Goal: Task Accomplishment & Management: Manage account settings

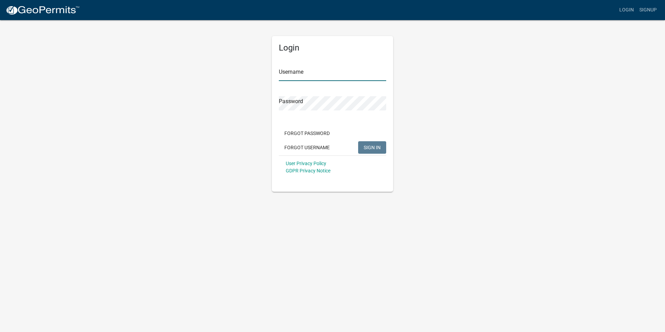
click at [293, 71] on input "Username" at bounding box center [332, 74] width 107 height 14
click at [362, 146] on button "SIGN IN" at bounding box center [372, 147] width 28 height 12
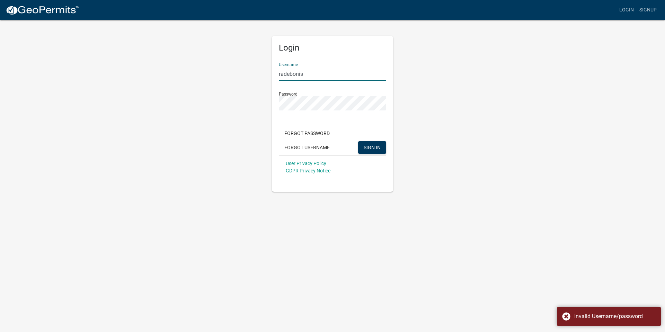
click at [317, 73] on input "radebonis" at bounding box center [332, 74] width 107 height 14
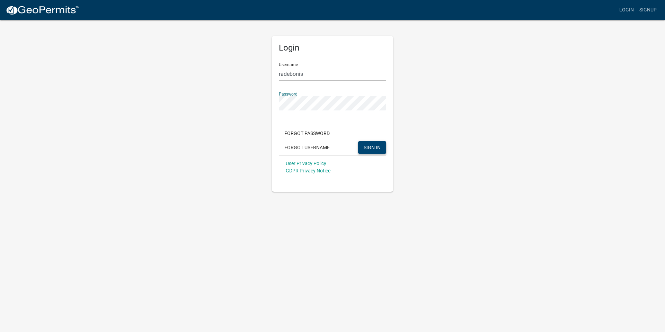
click at [373, 144] on button "SIGN IN" at bounding box center [372, 147] width 28 height 12
click at [314, 77] on input "radebonis" at bounding box center [332, 74] width 107 height 14
type input "r"
type input "smeier"
click at [358, 141] on button "SIGN IN" at bounding box center [372, 147] width 28 height 12
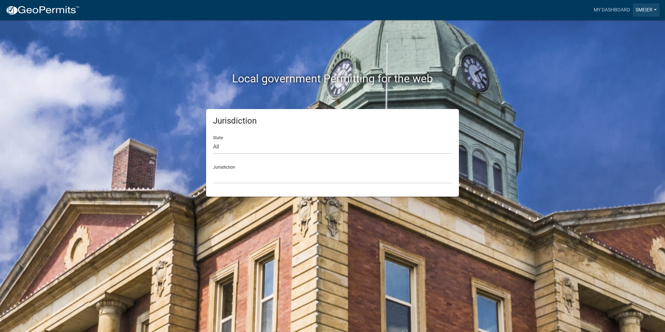
click at [653, 6] on link "smeier" at bounding box center [646, 9] width 27 height 13
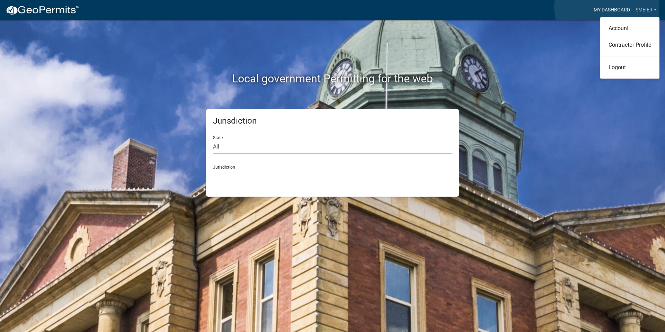
click at [607, 7] on link "My Dashboard" at bounding box center [612, 9] width 42 height 13
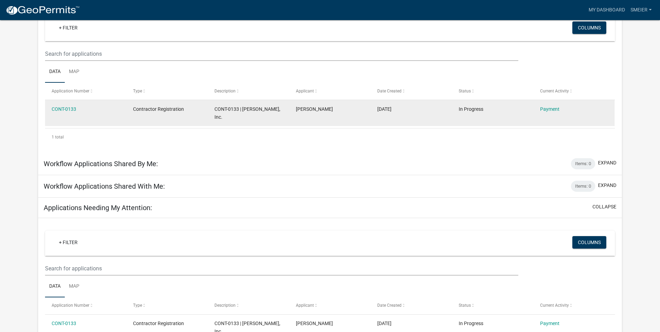
scroll to position [139, 0]
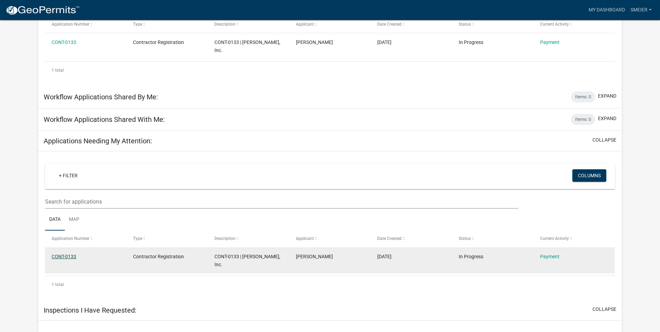
click at [67, 254] on link "CONT-0133" at bounding box center [64, 257] width 25 height 6
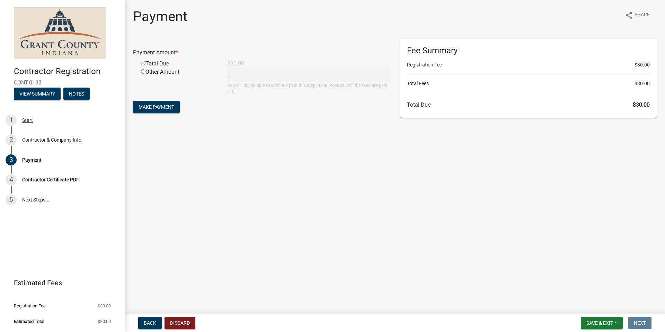
click at [142, 63] on input "radio" at bounding box center [143, 63] width 5 height 5
radio input "true"
type input "30"
click at [164, 105] on span "Make Payment" at bounding box center [157, 107] width 36 height 6
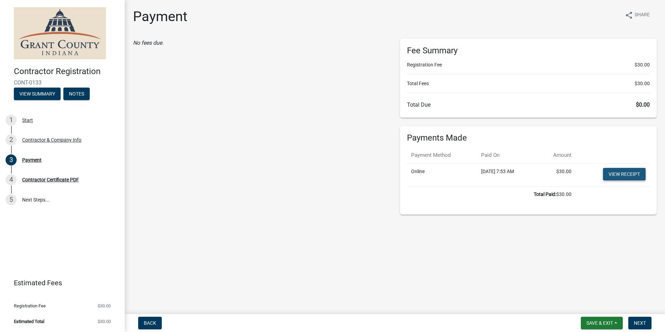
click at [624, 171] on link "View receipt" at bounding box center [624, 174] width 43 height 12
click at [641, 321] on span "Next" at bounding box center [640, 323] width 12 height 6
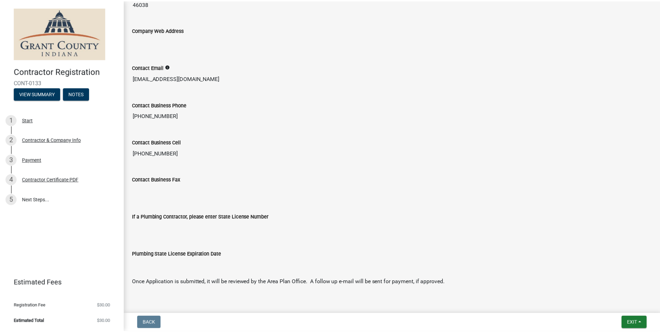
scroll to position [559, 0]
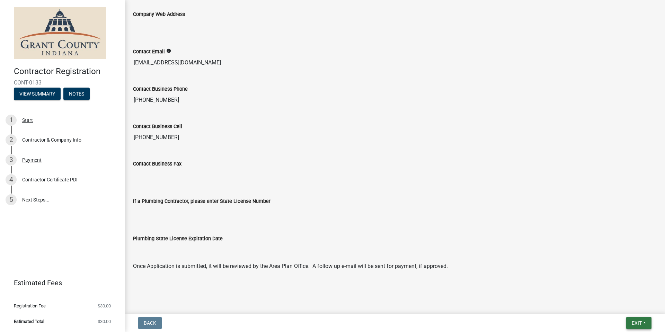
click at [635, 320] on span "Exit" at bounding box center [637, 323] width 10 height 6
click at [613, 307] on button "Save & Exit" at bounding box center [623, 305] width 55 height 17
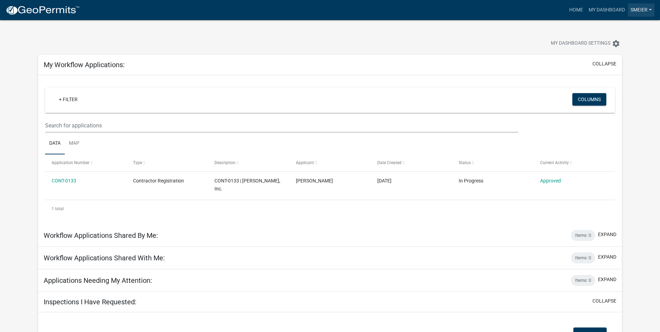
click at [651, 10] on link "smeier" at bounding box center [640, 9] width 27 height 13
click at [612, 69] on link "Logout" at bounding box center [624, 67] width 59 height 17
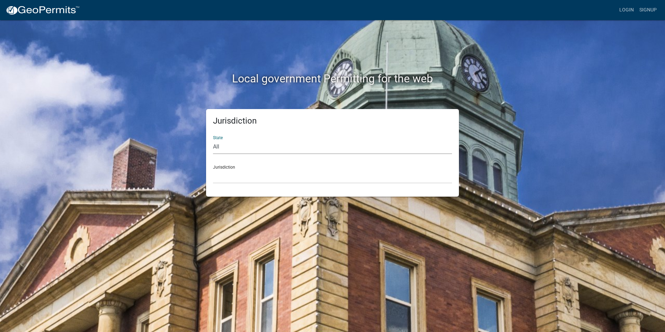
click at [279, 145] on select "All [US_STATE] [US_STATE] [US_STATE] [US_STATE] [US_STATE] [US_STATE] [US_STATE…" at bounding box center [332, 147] width 239 height 14
click at [126, 112] on div "Local government Permitting for the web Jurisdiction State All [US_STATE] [US_S…" at bounding box center [332, 166] width 665 height 332
click at [226, 149] on select "All [US_STATE] [US_STATE] [US_STATE] [US_STATE] [US_STATE] [US_STATE] [US_STATE…" at bounding box center [332, 147] width 239 height 14
click at [221, 149] on select "All [US_STATE] [US_STATE] [US_STATE] [US_STATE] [US_STATE] [US_STATE] [US_STATE…" at bounding box center [332, 147] width 239 height 14
click at [622, 8] on link "Login" at bounding box center [626, 9] width 20 height 13
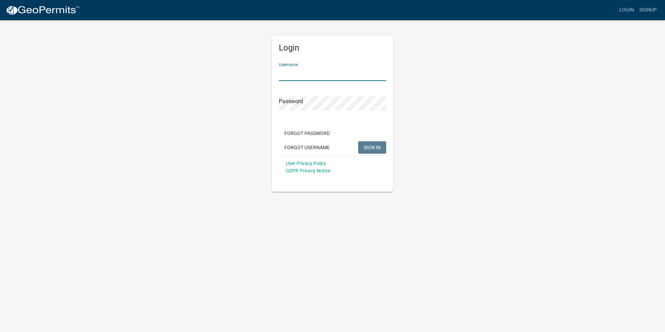
click at [293, 71] on input "Username" at bounding box center [332, 74] width 107 height 14
click at [369, 149] on span "SIGN IN" at bounding box center [372, 147] width 17 height 6
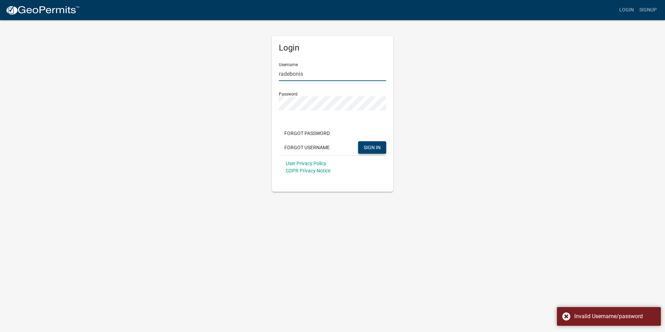
drag, startPoint x: 284, startPoint y: 75, endPoint x: 284, endPoint y: 67, distance: 7.6
click at [284, 74] on input "radebonis" at bounding box center [332, 74] width 107 height 14
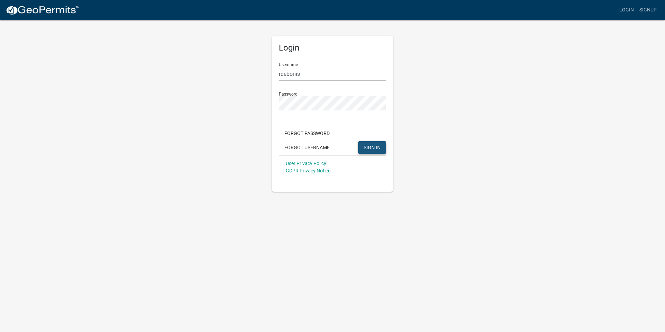
click at [378, 145] on span "SIGN IN" at bounding box center [372, 147] width 17 height 6
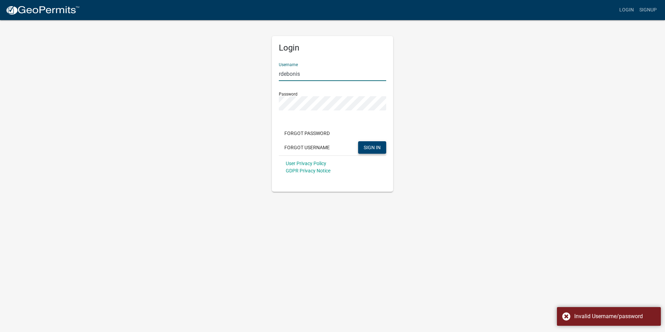
drag, startPoint x: 282, startPoint y: 72, endPoint x: 287, endPoint y: 74, distance: 5.6
click at [282, 72] on input "rdebonis" at bounding box center [332, 74] width 107 height 14
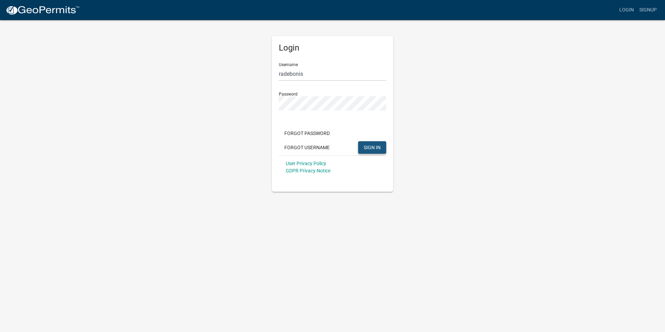
click at [367, 148] on span "SIGN IN" at bounding box center [372, 147] width 17 height 6
click at [311, 81] on input "radebonis" at bounding box center [332, 74] width 107 height 14
type input "r"
type input "smeier"
click at [358, 141] on button "SIGN IN" at bounding box center [372, 147] width 28 height 12
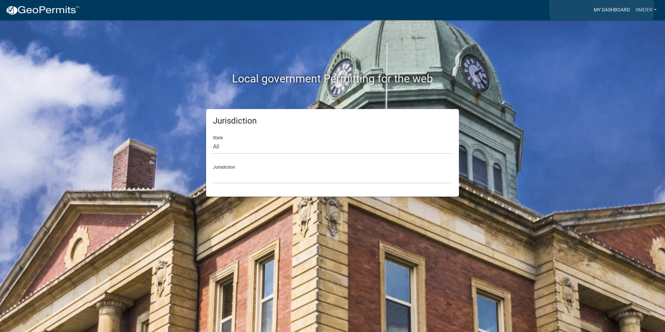
click at [602, 7] on link "My Dashboard" at bounding box center [612, 9] width 42 height 13
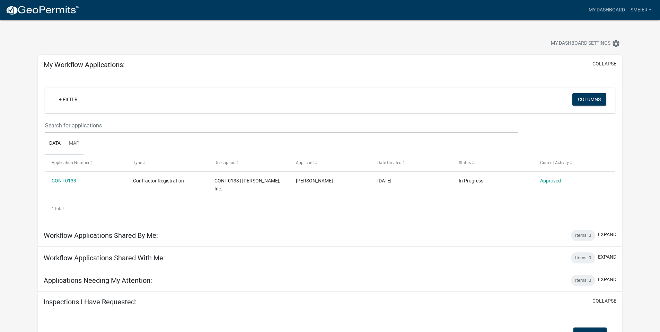
click at [75, 142] on link "Map" at bounding box center [74, 144] width 19 height 22
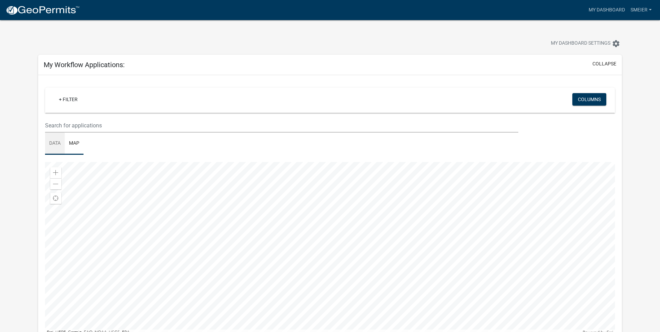
click at [54, 140] on link "Data" at bounding box center [55, 144] width 20 height 22
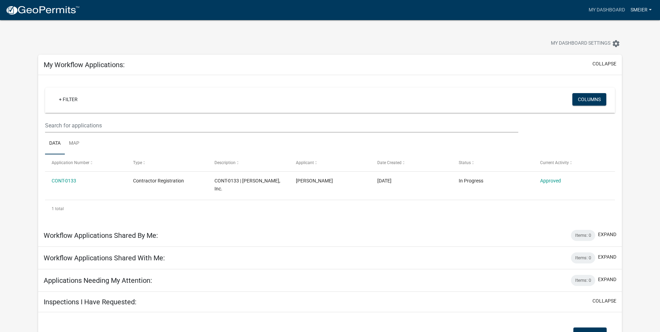
click at [650, 7] on link "smeier" at bounding box center [640, 9] width 27 height 13
click at [625, 44] on link "Contractor Profile" at bounding box center [624, 45] width 59 height 17
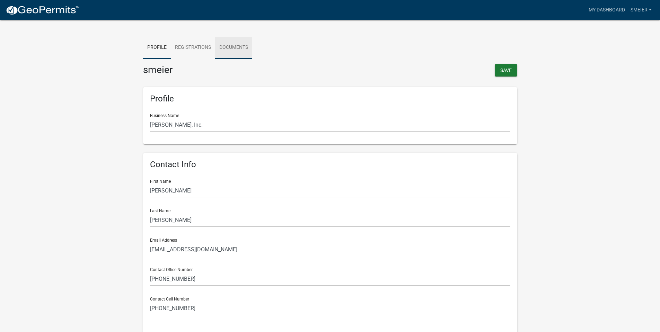
click at [225, 49] on link "Documents" at bounding box center [233, 48] width 37 height 22
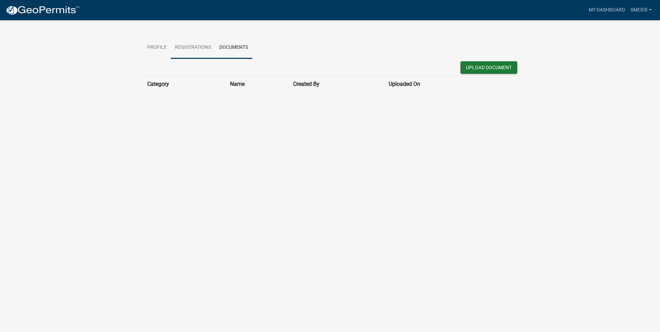
click at [203, 46] on link "Registrations" at bounding box center [193, 48] width 44 height 22
